Goal: Navigation & Orientation: Understand site structure

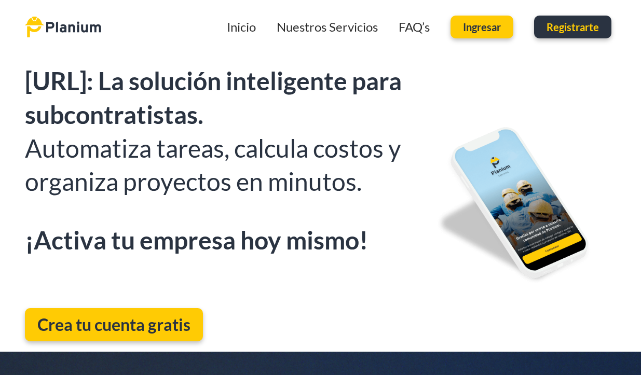
click at [235, 25] on link "Inicio" at bounding box center [241, 26] width 29 height 15
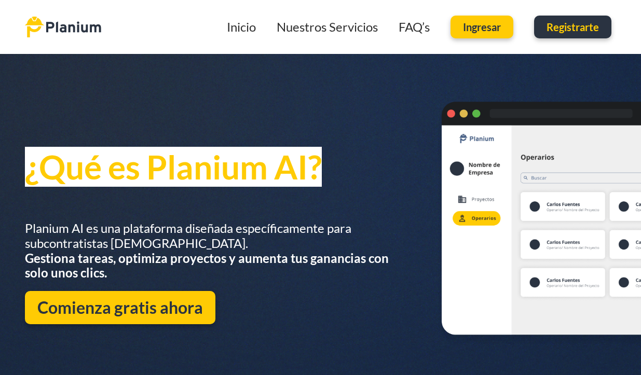
scroll to position [347, 0]
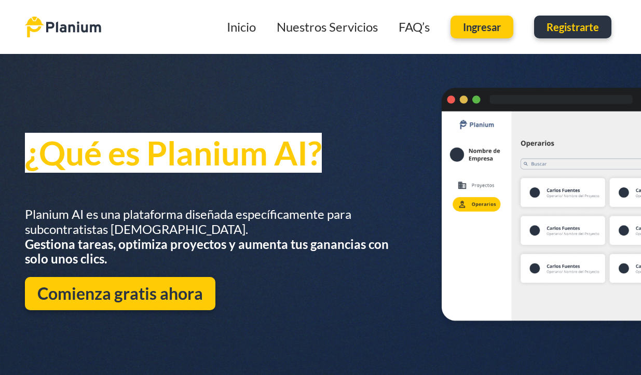
click at [326, 27] on link "Nuestros Servicios" at bounding box center [327, 26] width 101 height 15
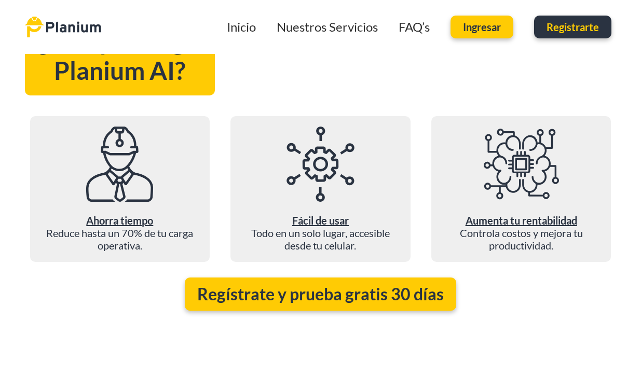
scroll to position [726, 0]
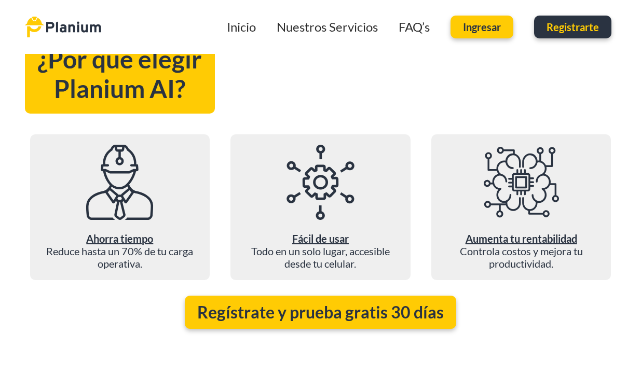
click at [119, 181] on icon at bounding box center [119, 182] width 75 height 75
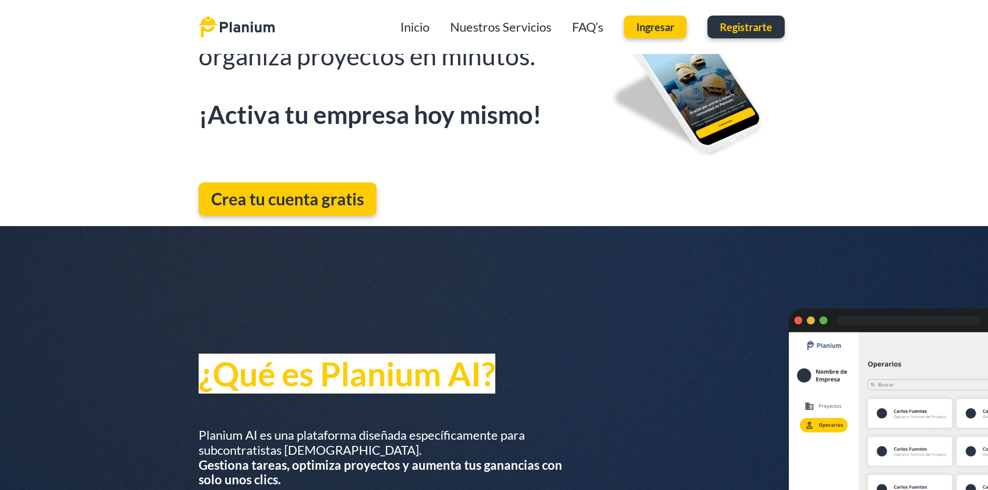
scroll to position [0, 0]
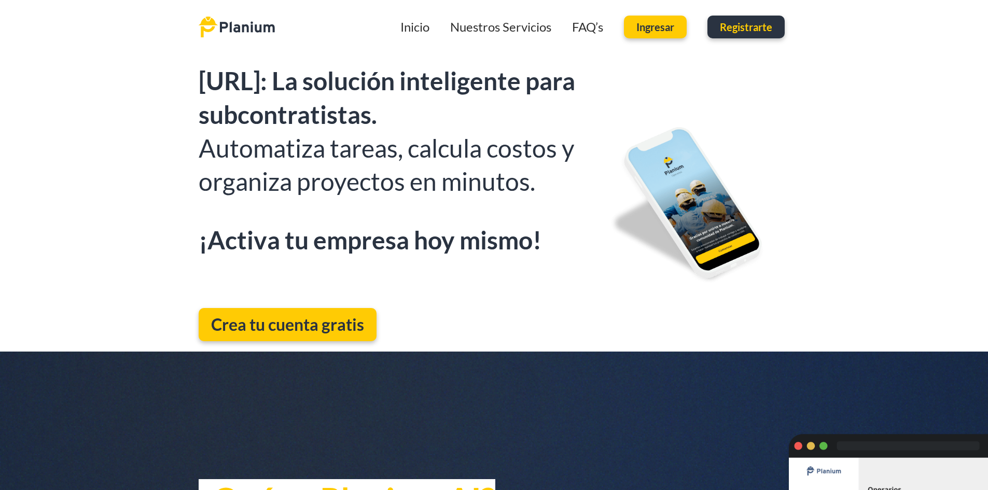
click at [504, 26] on link "Nuestros Servicios" at bounding box center [500, 26] width 101 height 15
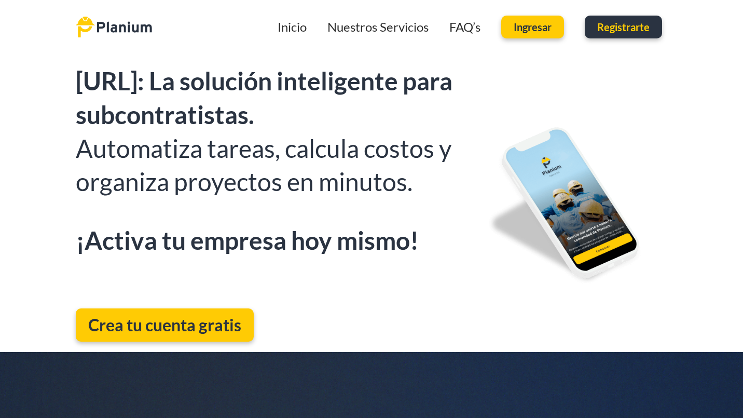
click at [467, 27] on link "FAQ’s" at bounding box center [464, 26] width 31 height 15
click at [457, 25] on link "FAQ’s" at bounding box center [464, 26] width 31 height 15
click at [298, 31] on link "Inicio" at bounding box center [292, 26] width 29 height 15
click at [105, 23] on img at bounding box center [114, 27] width 76 height 22
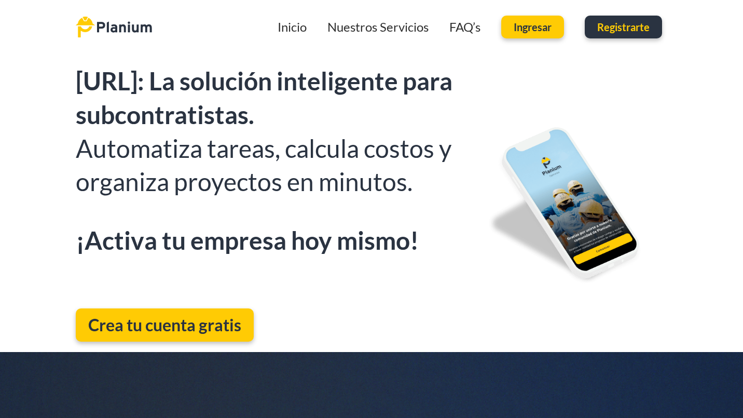
click at [105, 23] on img at bounding box center [114, 27] width 76 height 22
click at [131, 28] on img at bounding box center [114, 27] width 76 height 22
click at [460, 30] on link "FAQ’s" at bounding box center [464, 26] width 31 height 15
click at [396, 29] on link "Nuestros Servicios" at bounding box center [377, 26] width 101 height 15
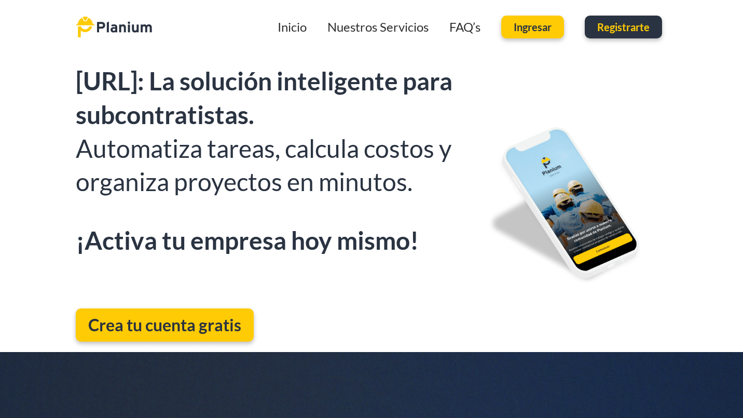
click at [292, 29] on link "Inicio" at bounding box center [292, 26] width 29 height 15
click at [131, 31] on img at bounding box center [114, 27] width 76 height 22
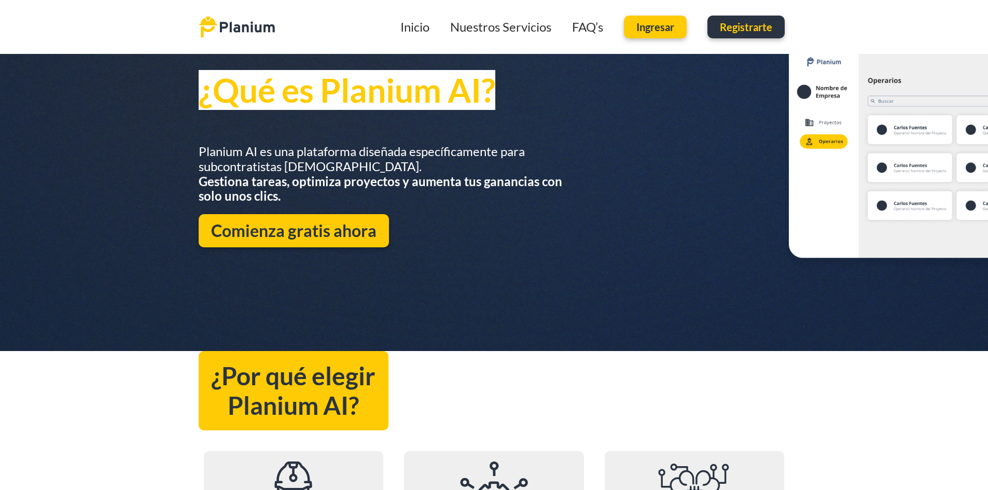
scroll to position [357, 0]
